Goal: Task Accomplishment & Management: Complete application form

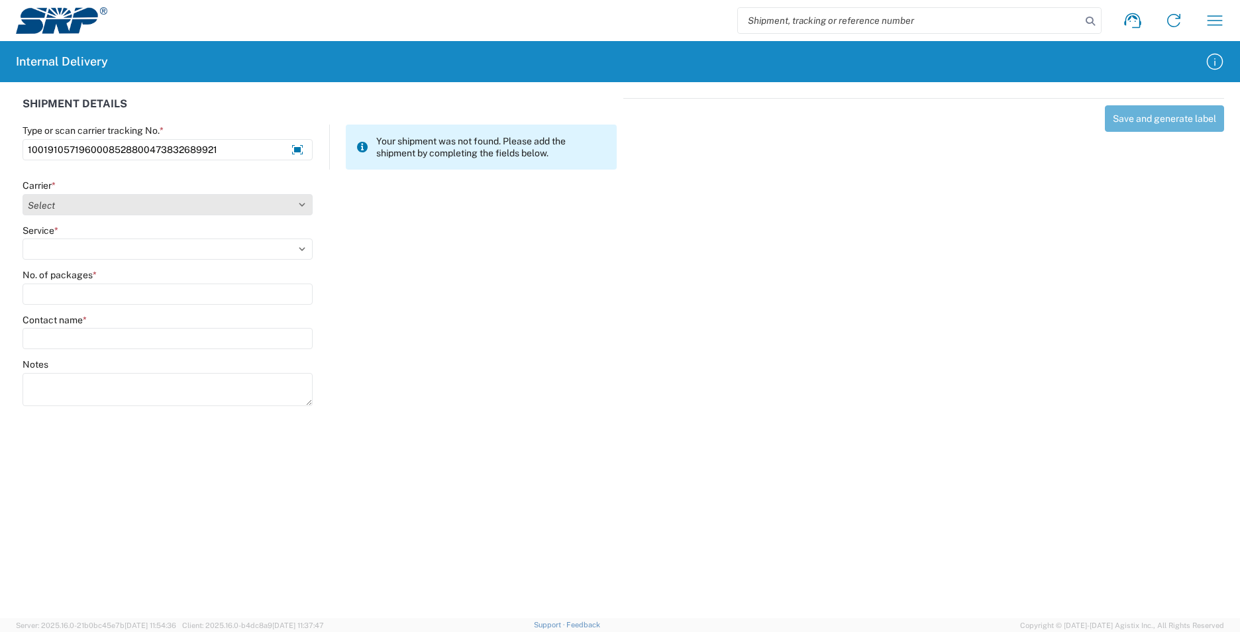
type input "1001910571960008528800473832689921"
click at [306, 207] on select "Select Amazon Logistics ATI Trucking BC Dimerco Logistics Empire Southwest FedE…" at bounding box center [168, 204] width 290 height 21
select select "5"
click at [23, 194] on select "Select Amazon Logistics ATI Trucking BC Dimerco Logistics Empire Southwest FedE…" at bounding box center [168, 204] width 290 height 21
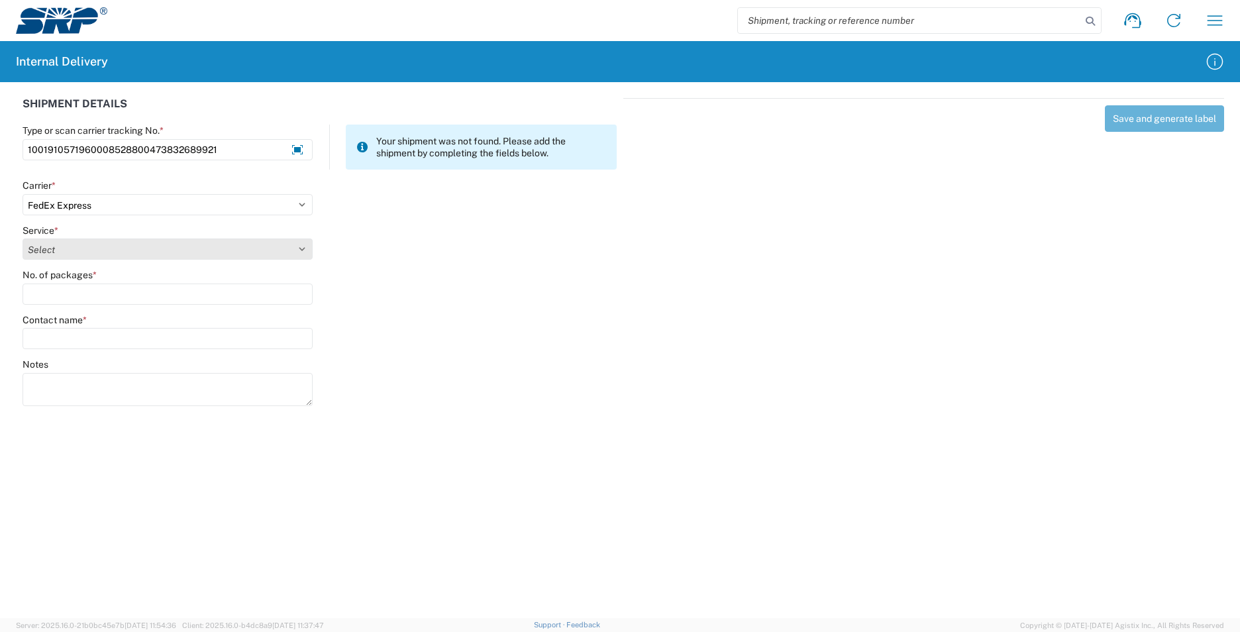
click at [309, 252] on select "Select 1Day Freight 2Day 2Day AM 2Day AM One Rate 2Day Freight 2Day One Rate 3 …" at bounding box center [168, 248] width 290 height 21
select select "10"
click at [23, 238] on select "Select 1Day Freight 2Day 2Day AM 2Day AM One Rate 2Day Freight 2Day One Rate 3 …" at bounding box center [168, 248] width 290 height 21
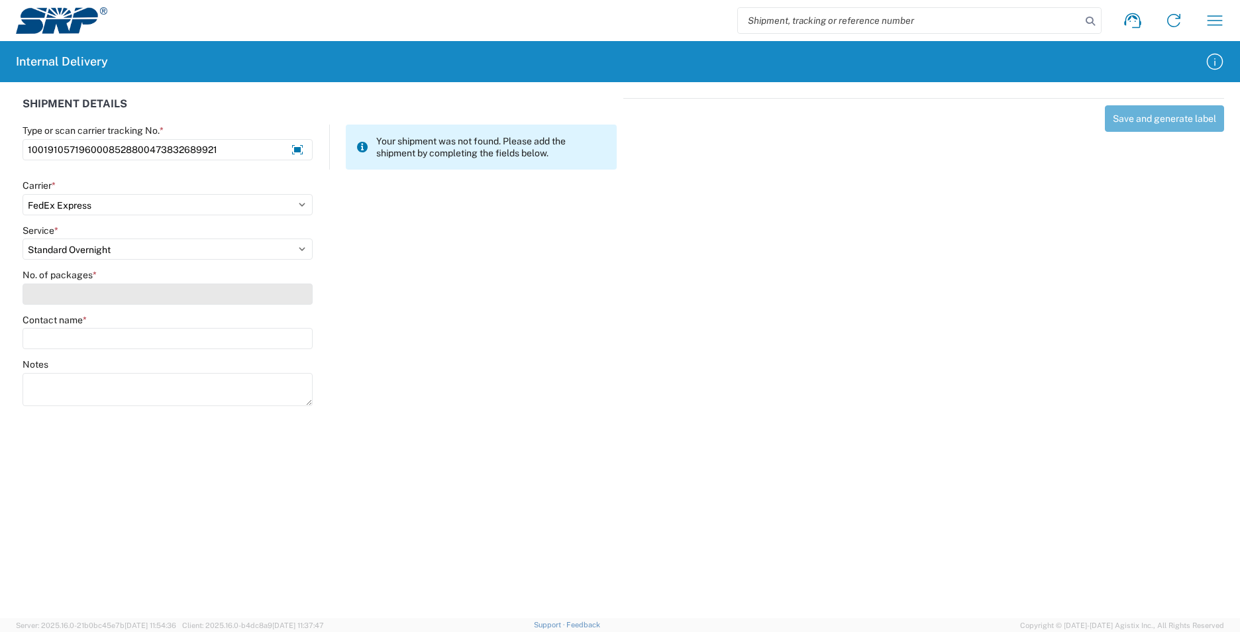
click at [129, 299] on input "No. of packages *" at bounding box center [168, 293] width 290 height 21
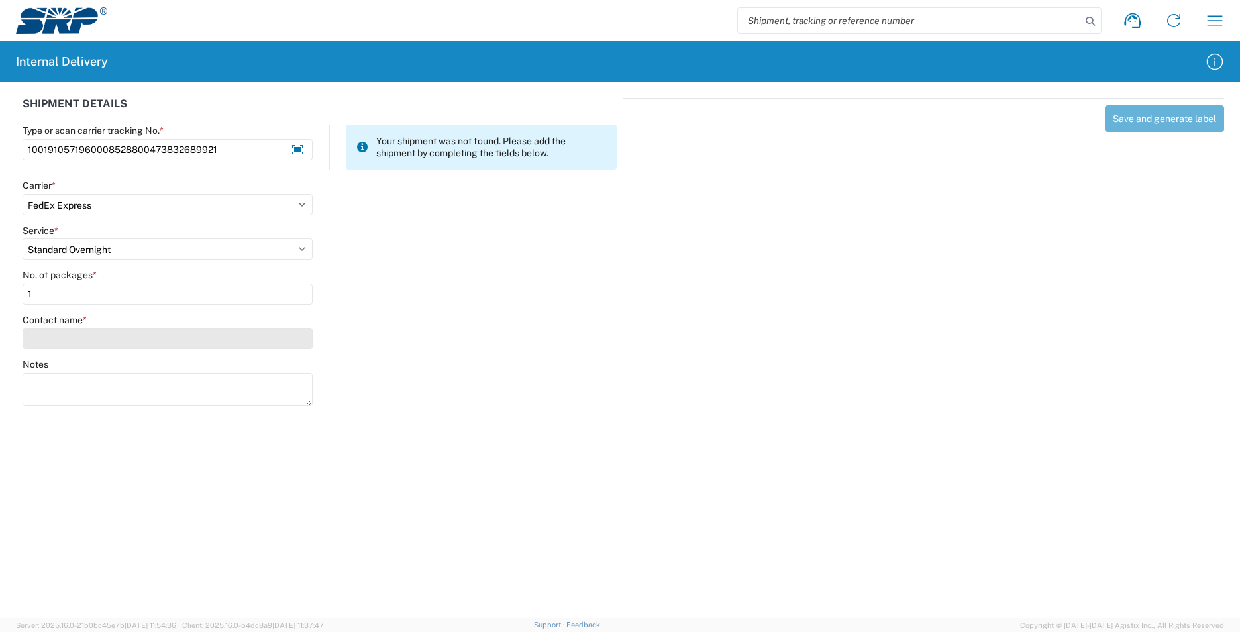
type input "1"
click at [120, 340] on input "Contact name *" at bounding box center [168, 338] width 290 height 21
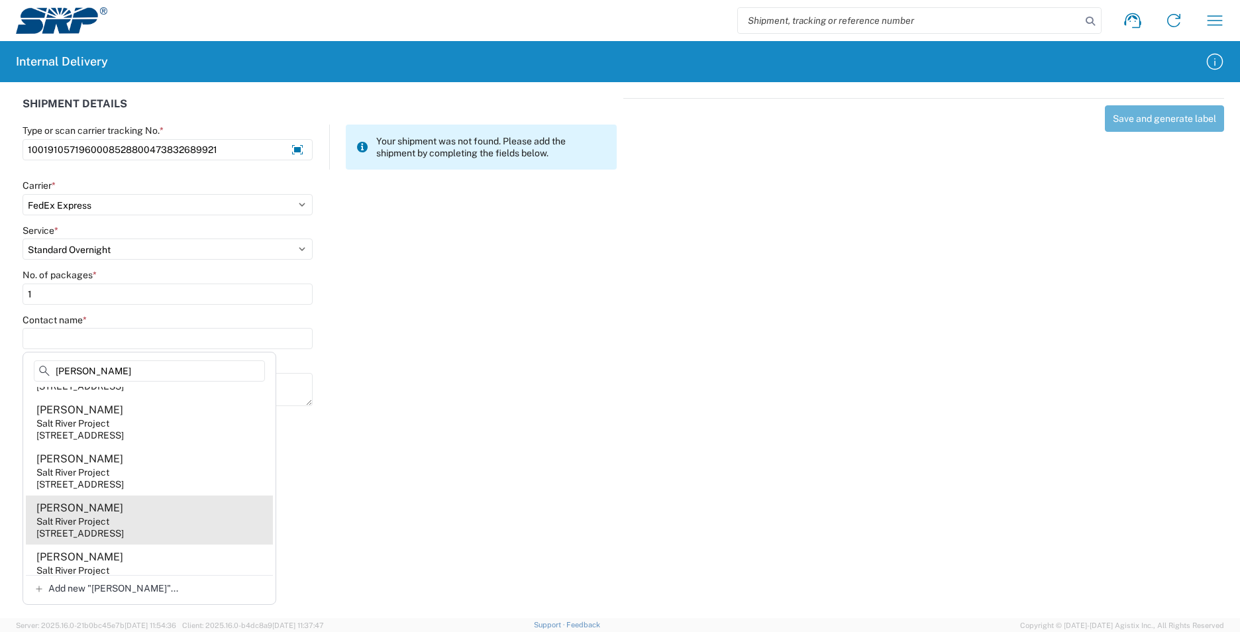
scroll to position [265, 0]
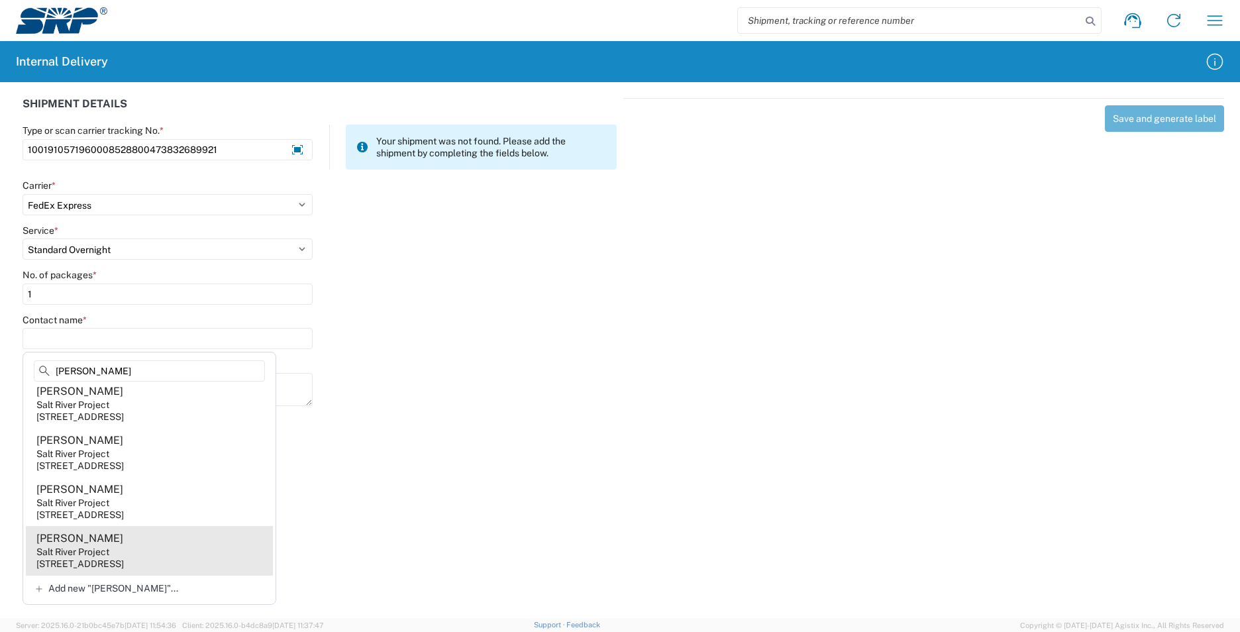
type input "[PERSON_NAME]"
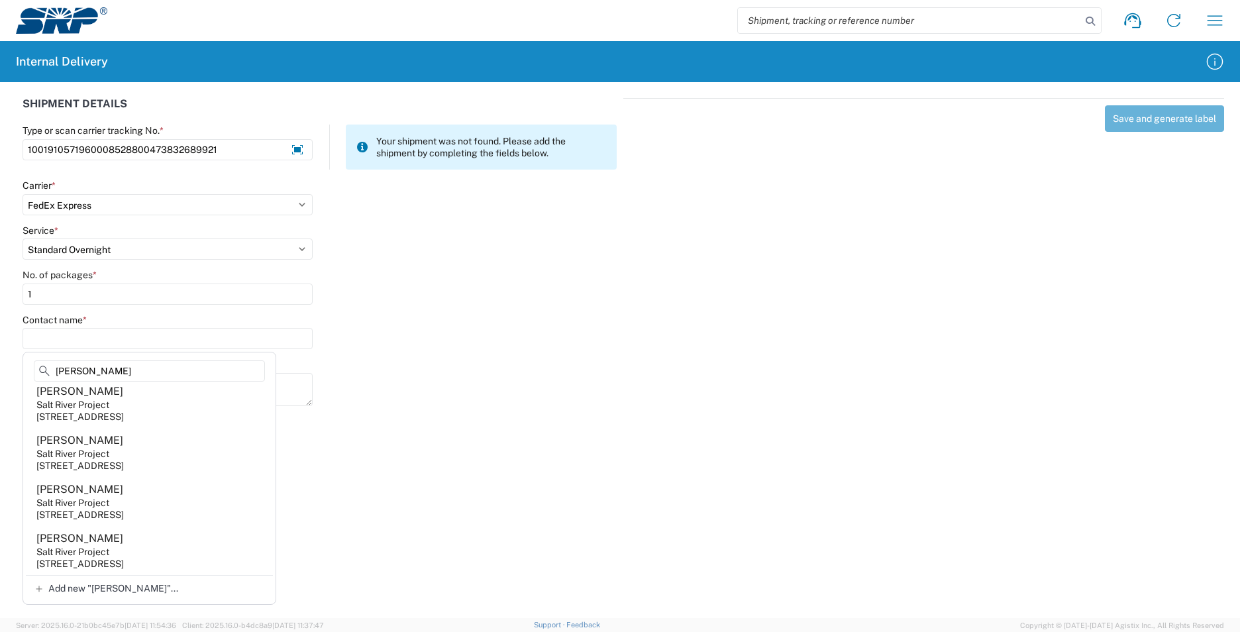
click at [128, 550] on agx-address-suggestion-item "[PERSON_NAME] Salt River Project [STREET_ADDRESS]" at bounding box center [149, 550] width 247 height 49
type input "[PERSON_NAME]"
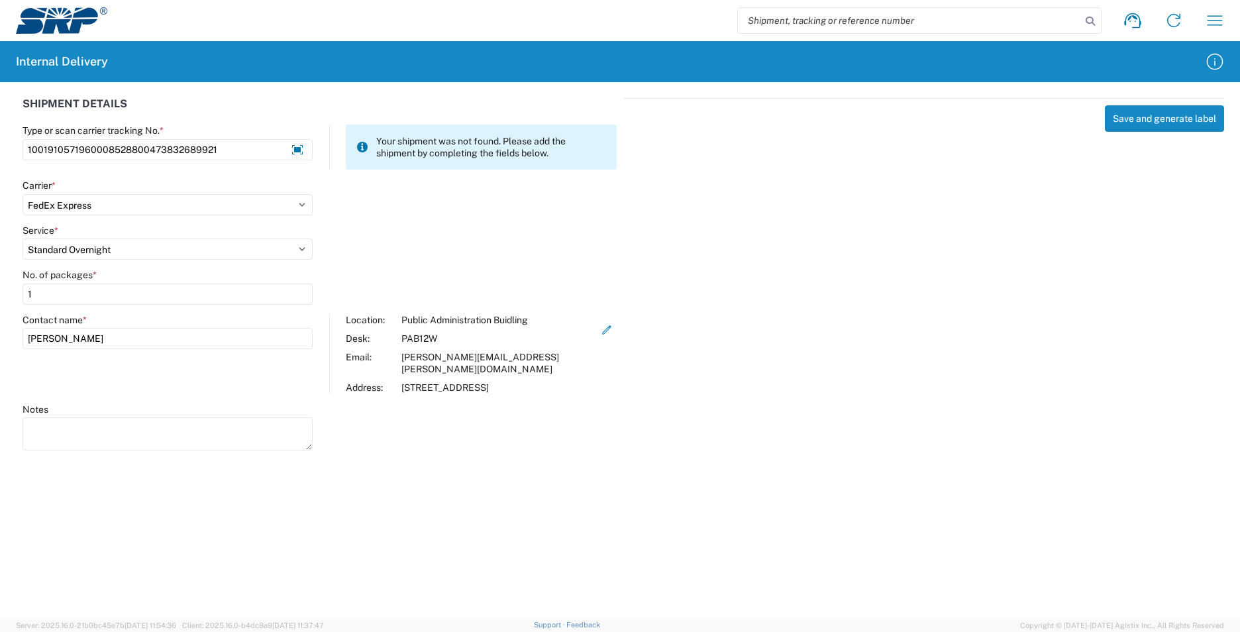
click at [1096, 113] on div "Save and generate label" at bounding box center [923, 272] width 601 height 348
click at [1126, 117] on button "Save and generate label" at bounding box center [1164, 118] width 119 height 26
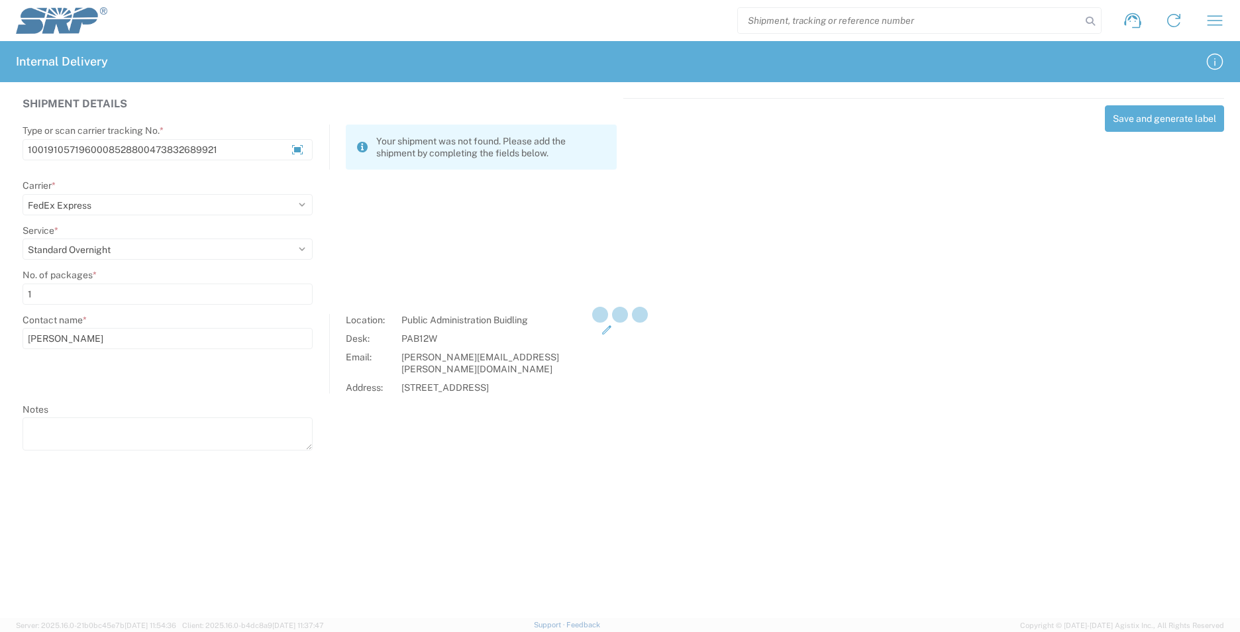
select select
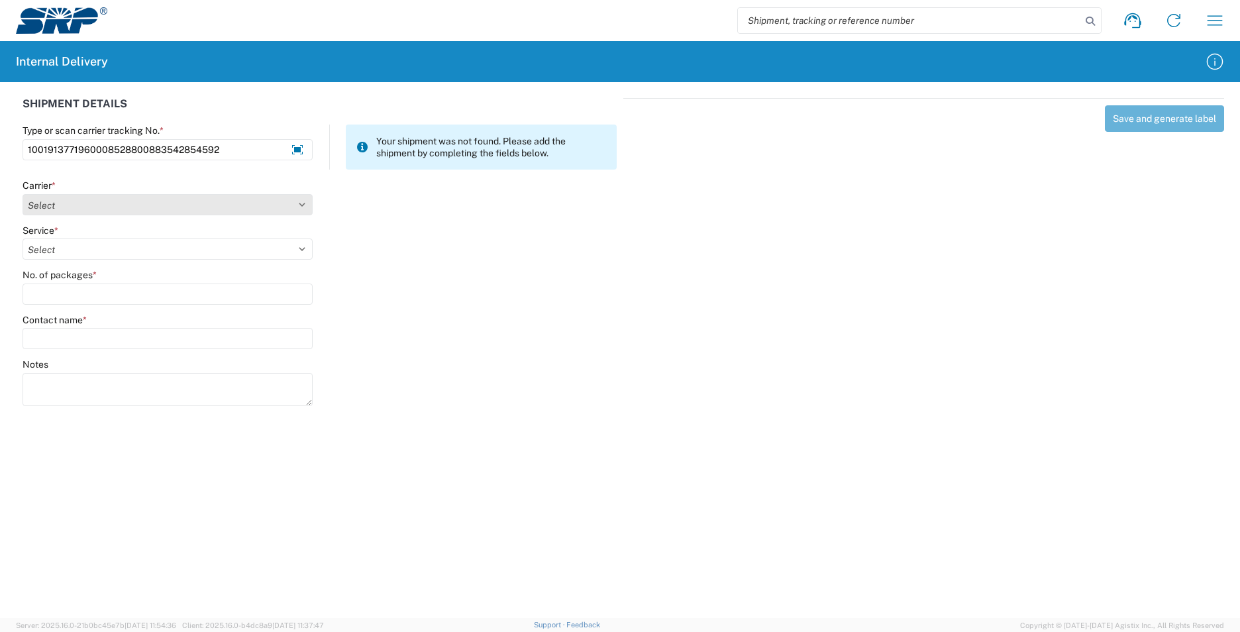
type input "1001913771960008528800883542854592"
click at [306, 206] on select "Select Amazon Logistics ATI Trucking BC Dimerco Logistics Empire Southwest FedE…" at bounding box center [168, 204] width 290 height 21
select select "5"
click at [23, 194] on select "Select Amazon Logistics ATI Trucking BC Dimerco Logistics Empire Southwest FedE…" at bounding box center [168, 204] width 290 height 21
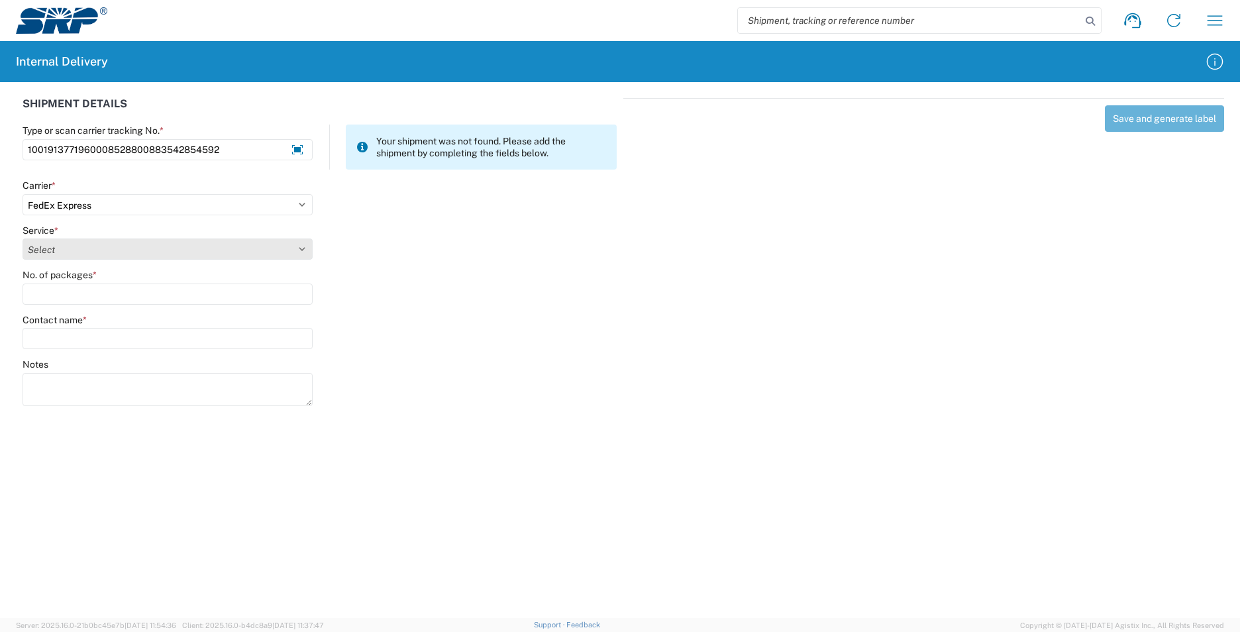
click at [299, 250] on select "Select 1Day Freight 2Day 2Day AM 2Day AM One Rate 2Day Freight 2Day One Rate 3 …" at bounding box center [168, 248] width 290 height 21
select select "10"
click at [23, 238] on select "Select 1Day Freight 2Day 2Day AM 2Day AM One Rate 2Day Freight 2Day One Rate 3 …" at bounding box center [168, 248] width 290 height 21
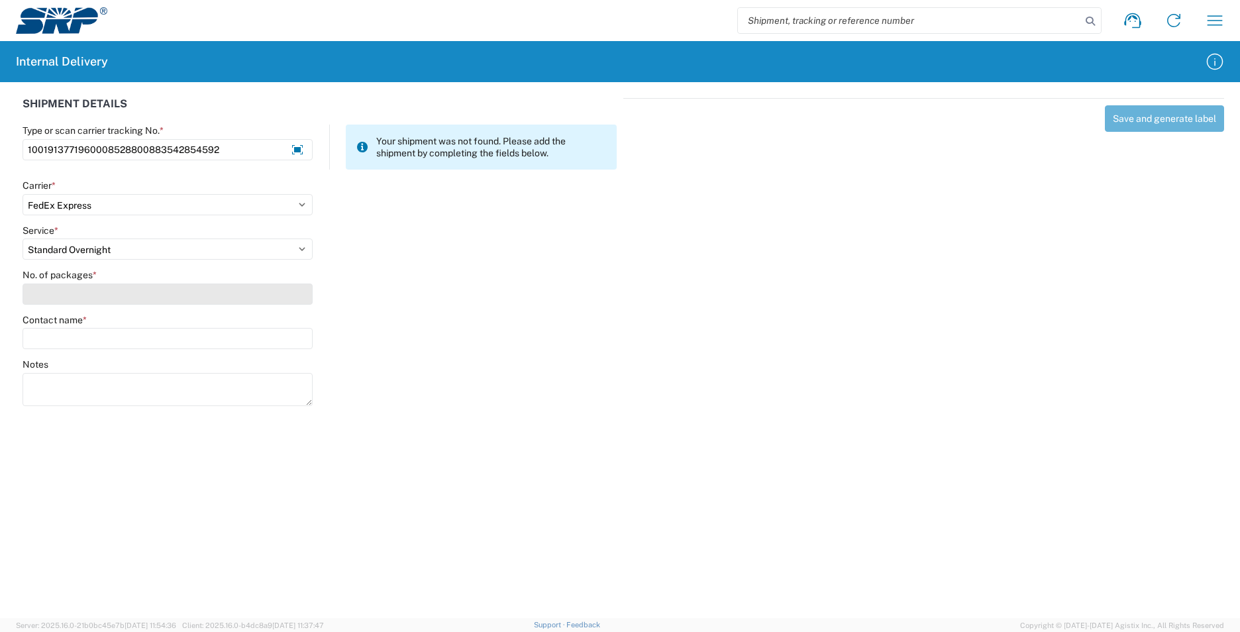
click at [105, 302] on input "No. of packages *" at bounding box center [168, 293] width 290 height 21
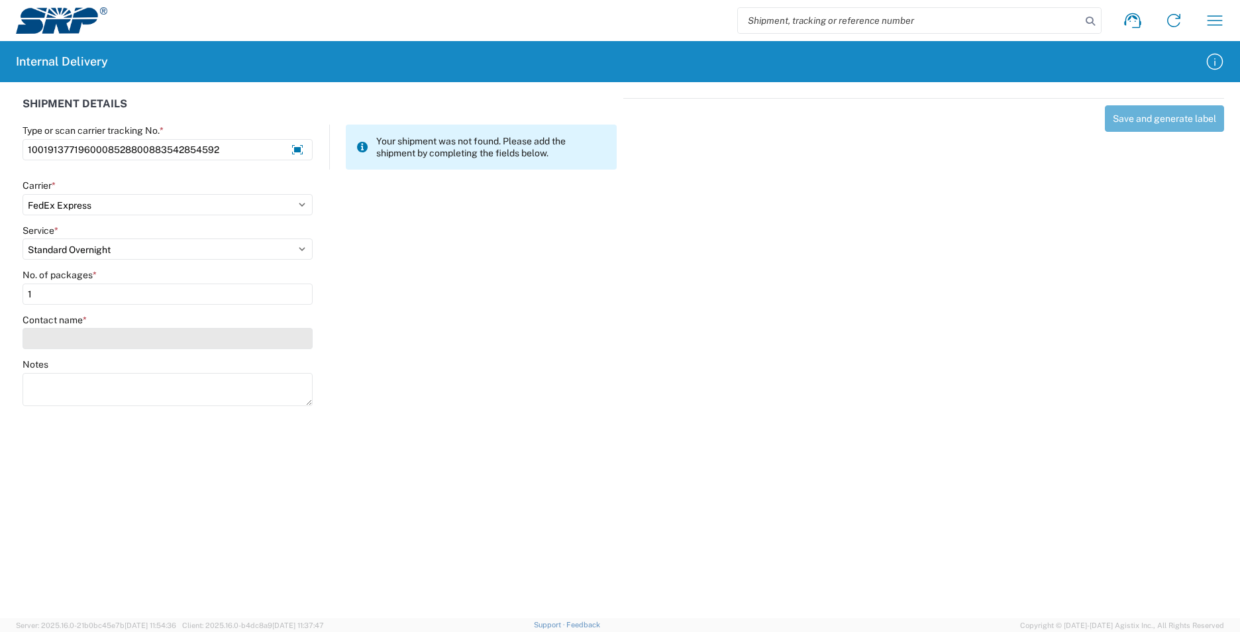
type input "1"
click at [119, 330] on input "Contact name *" at bounding box center [168, 338] width 290 height 21
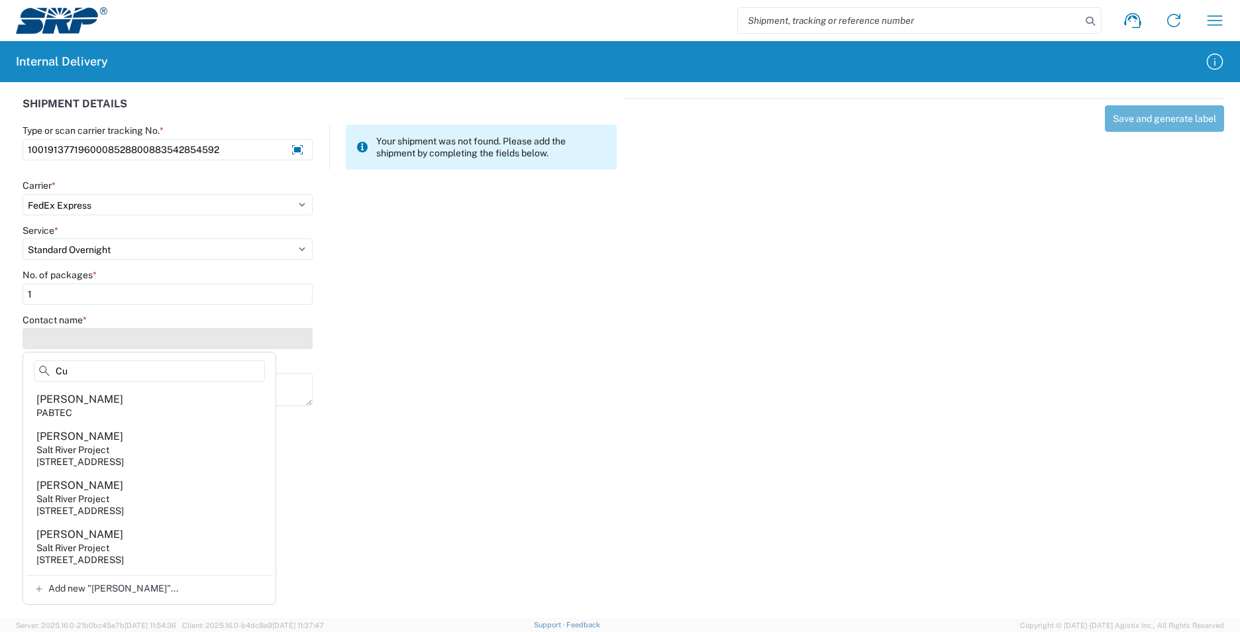
type input "C"
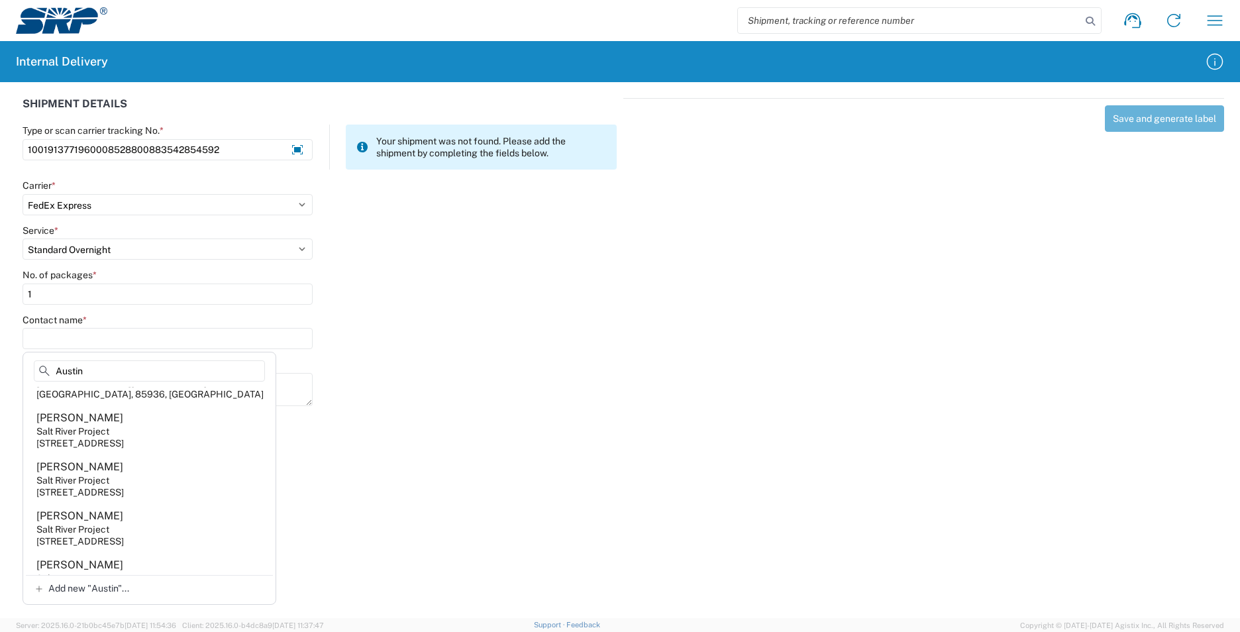
scroll to position [662, 0]
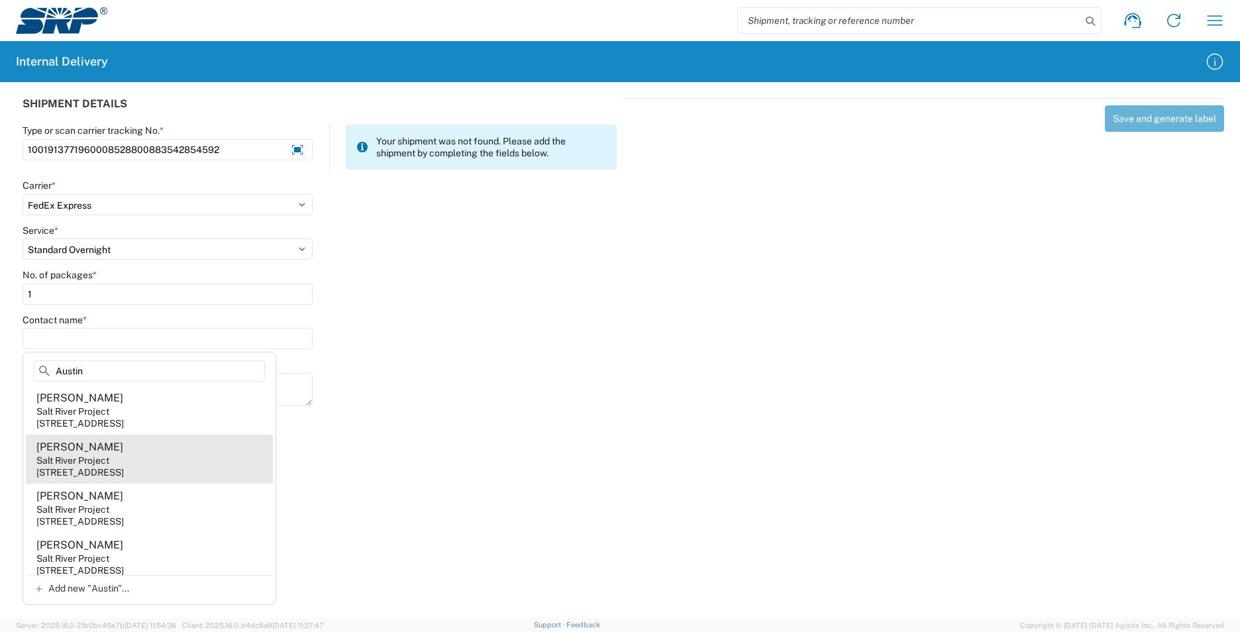
type input "Austin"
click at [124, 466] on div "1500 N Mill Ave, PAB21T, Tempe, AZ, 85281, US" at bounding box center [79, 472] width 87 height 12
type input "Austin Curtis"
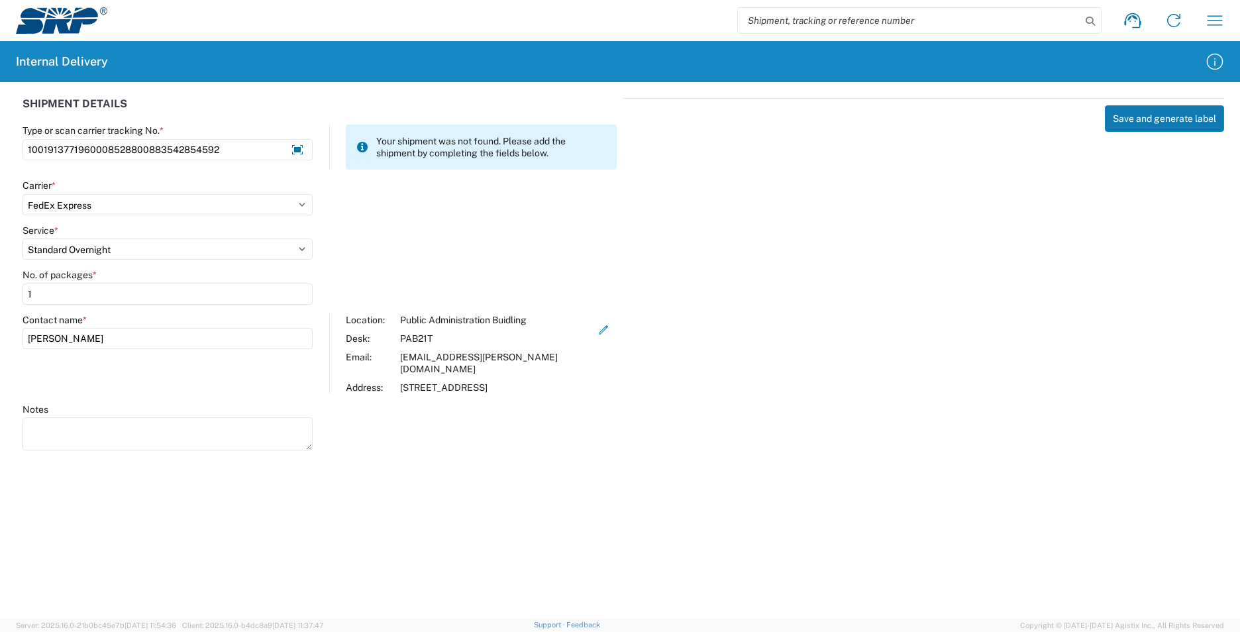
click at [1130, 123] on button "Save and generate label" at bounding box center [1164, 118] width 119 height 26
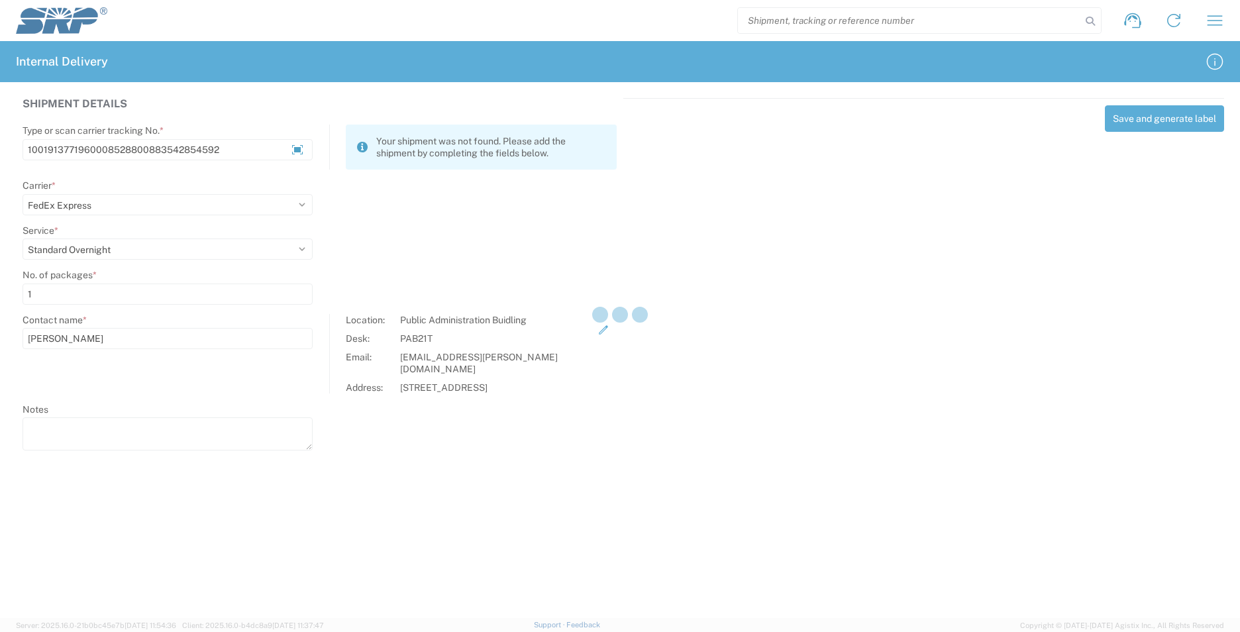
select select
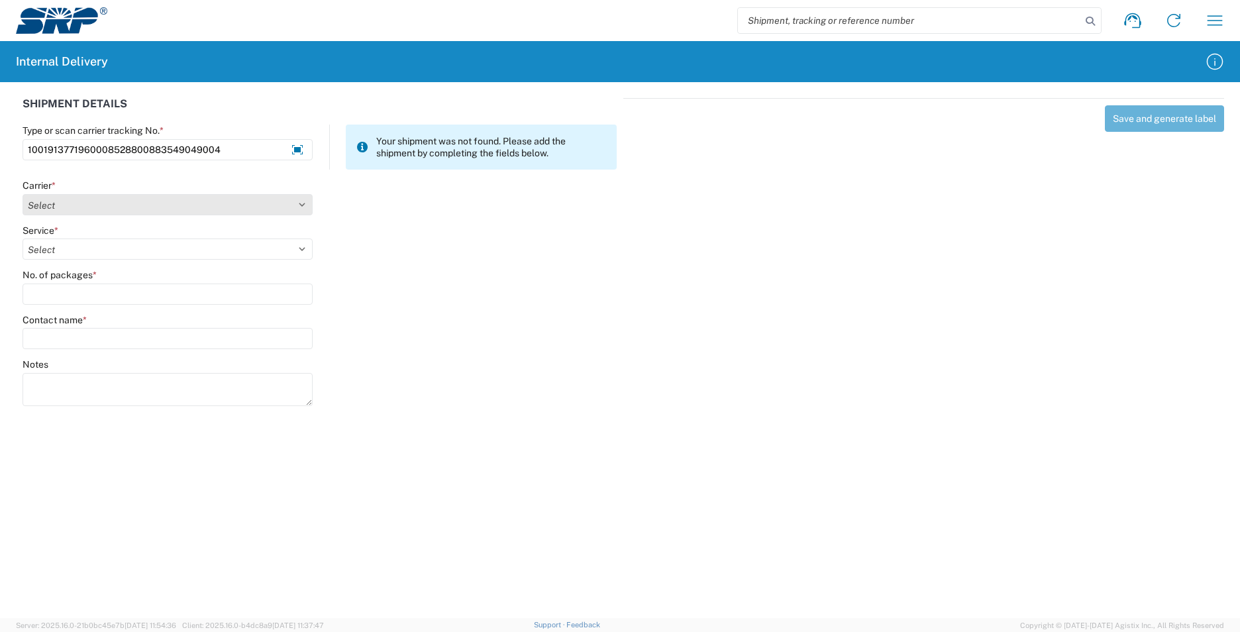
type input "1001913771960008528800883549049004"
click at [301, 199] on select "Select Amazon Logistics ATI Trucking BC Dimerco Logistics Empire Southwest FedE…" at bounding box center [168, 204] width 290 height 21
select select "5"
click at [23, 194] on select "Select Amazon Logistics ATI Trucking BC Dimerco Logistics Empire Southwest FedE…" at bounding box center [168, 204] width 290 height 21
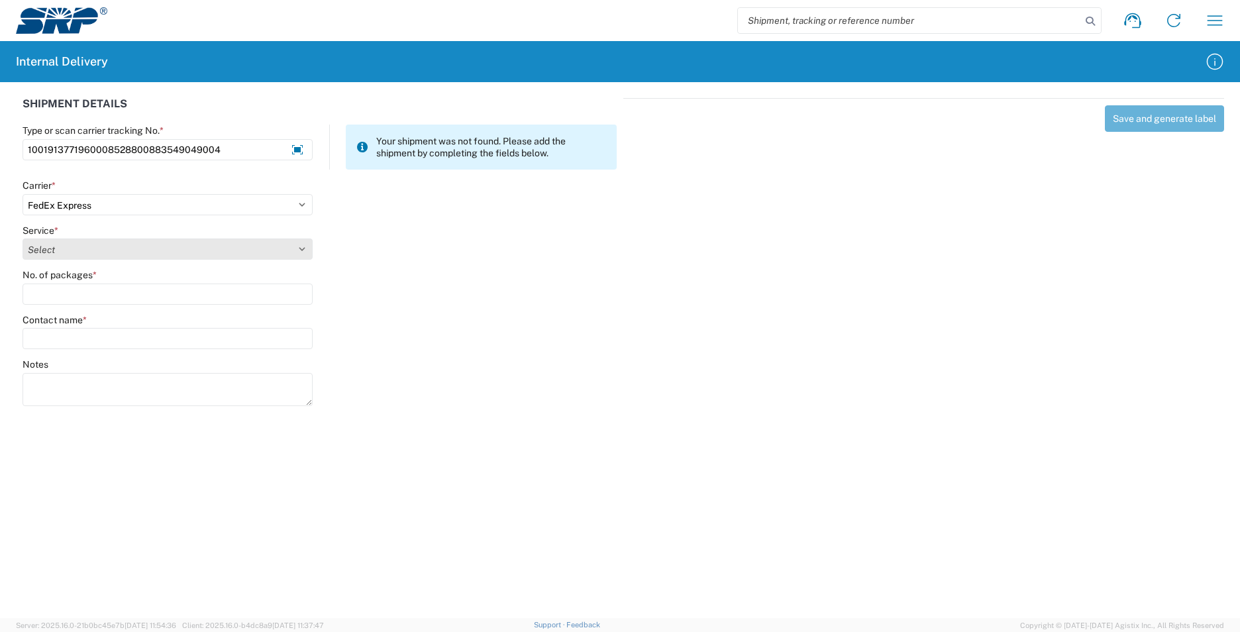
drag, startPoint x: 299, startPoint y: 249, endPoint x: 292, endPoint y: 254, distance: 8.6
click at [299, 249] on select "Select 1Day Freight 2Day 2Day AM 2Day AM One Rate 2Day Freight 2Day One Rate 3 …" at bounding box center [168, 248] width 290 height 21
click at [23, 238] on select "Select 1Day Freight 2Day 2Day AM 2Day AM One Rate 2Day Freight 2Day One Rate 3 …" at bounding box center [168, 248] width 290 height 21
click at [306, 253] on select "Select 1Day Freight 2Day 2Day AM 2Day AM One Rate 2Day Freight 2Day One Rate 3 …" at bounding box center [168, 248] width 290 height 21
select select "10"
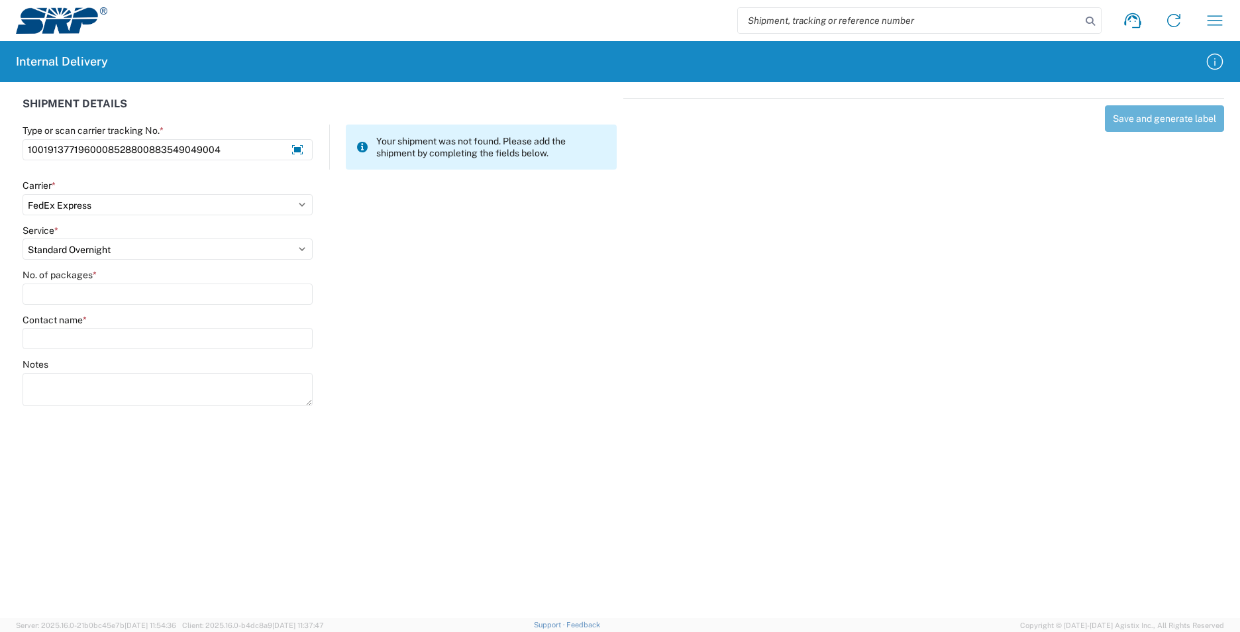
click at [23, 238] on select "Select 1Day Freight 2Day 2Day AM 2Day AM One Rate 2Day Freight 2Day One Rate 3 …" at bounding box center [168, 248] width 290 height 21
click at [113, 298] on input "No. of packages *" at bounding box center [168, 293] width 290 height 21
type input "3"
click at [107, 337] on input "Contact name *" at bounding box center [168, 338] width 290 height 21
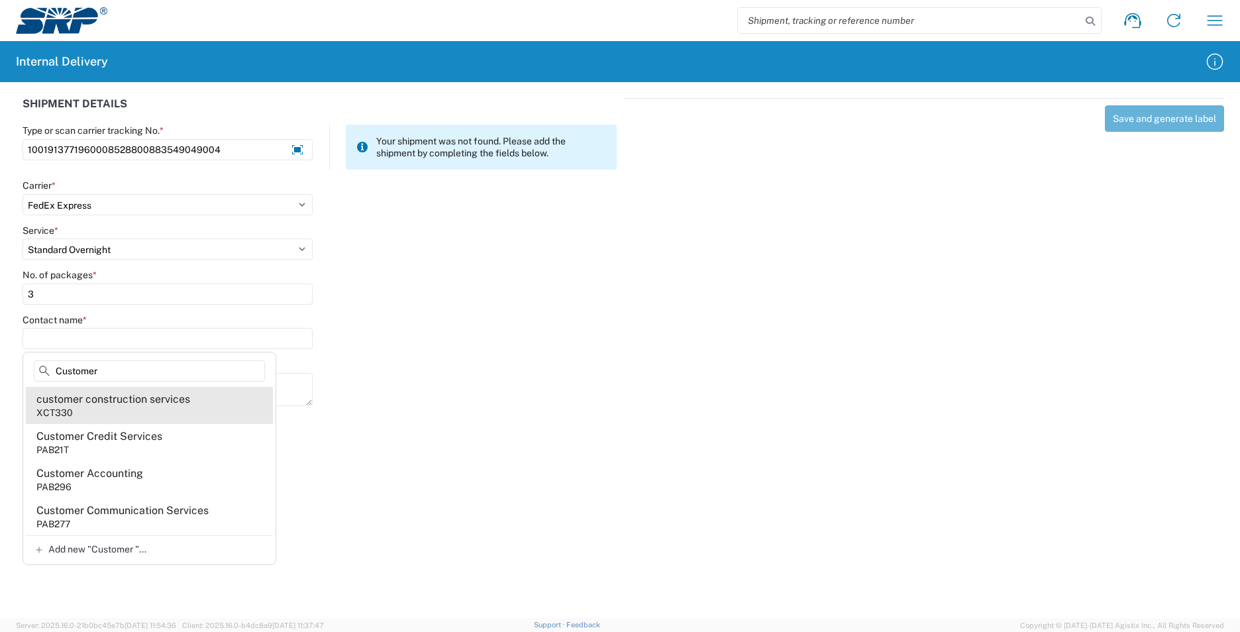
type input "Customer"
click at [126, 401] on div "customer construction services" at bounding box center [113, 399] width 154 height 15
type input "customer construction services"
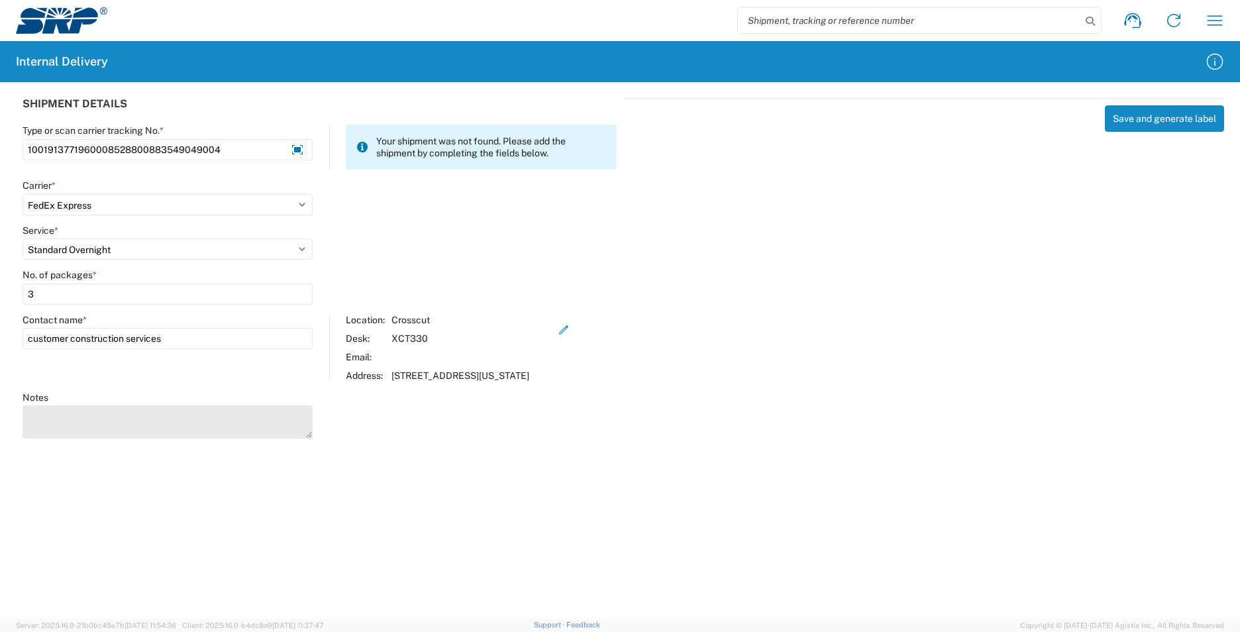
click at [170, 426] on textarea "Notes" at bounding box center [168, 421] width 290 height 33
type textarea "1001899971960008528800883542042737 1001908771970008528800883547293930"
click at [1136, 123] on button "Save and generate label" at bounding box center [1164, 118] width 119 height 26
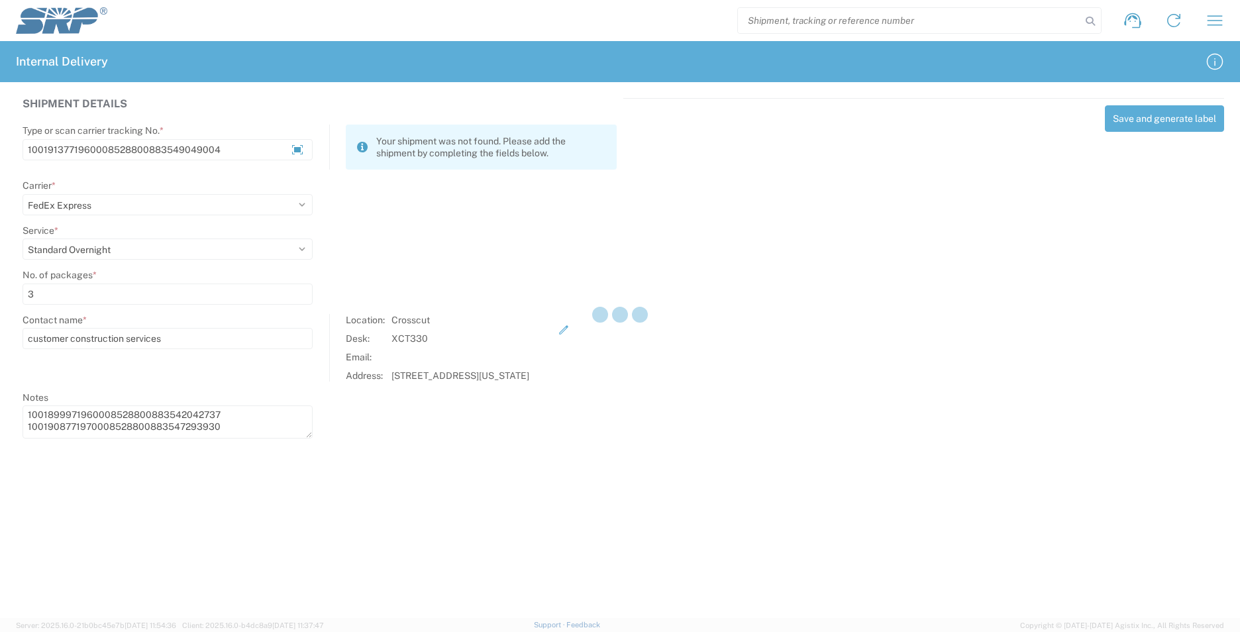
select select
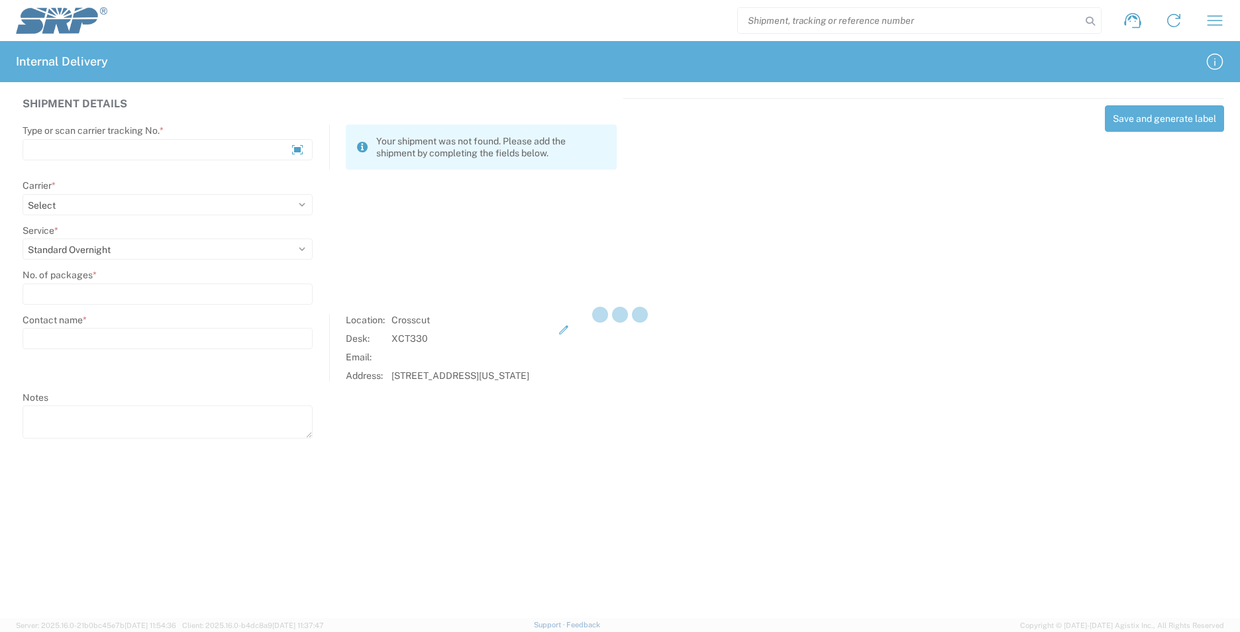
select select
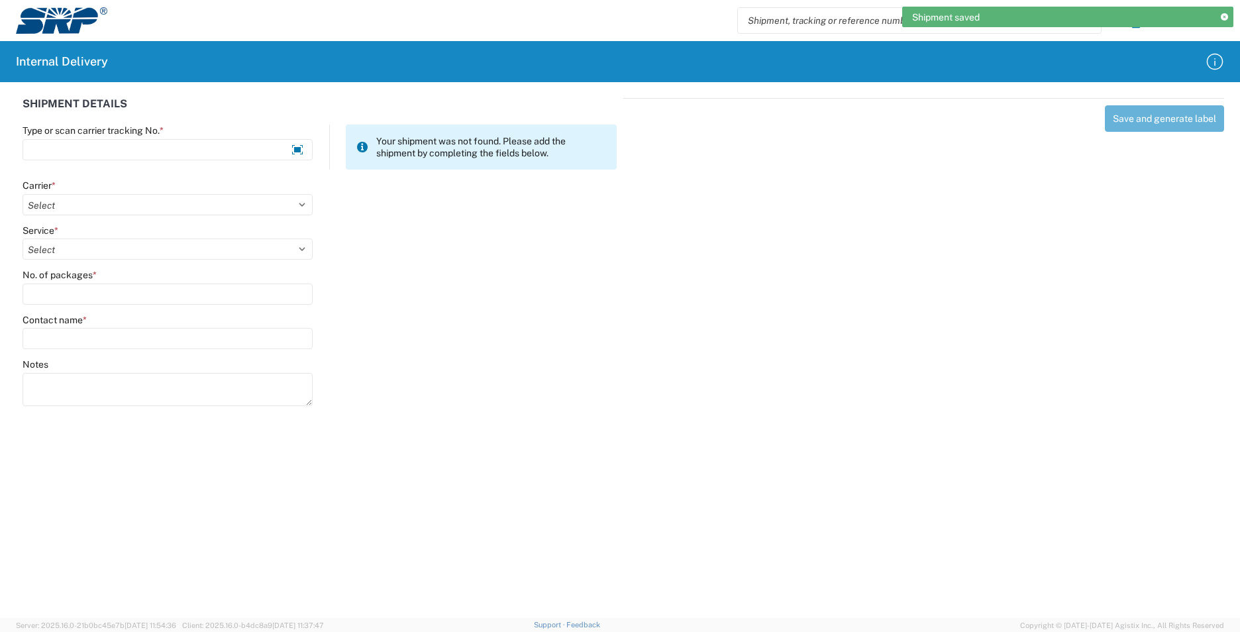
scroll to position [0, 0]
